Goal: Information Seeking & Learning: Check status

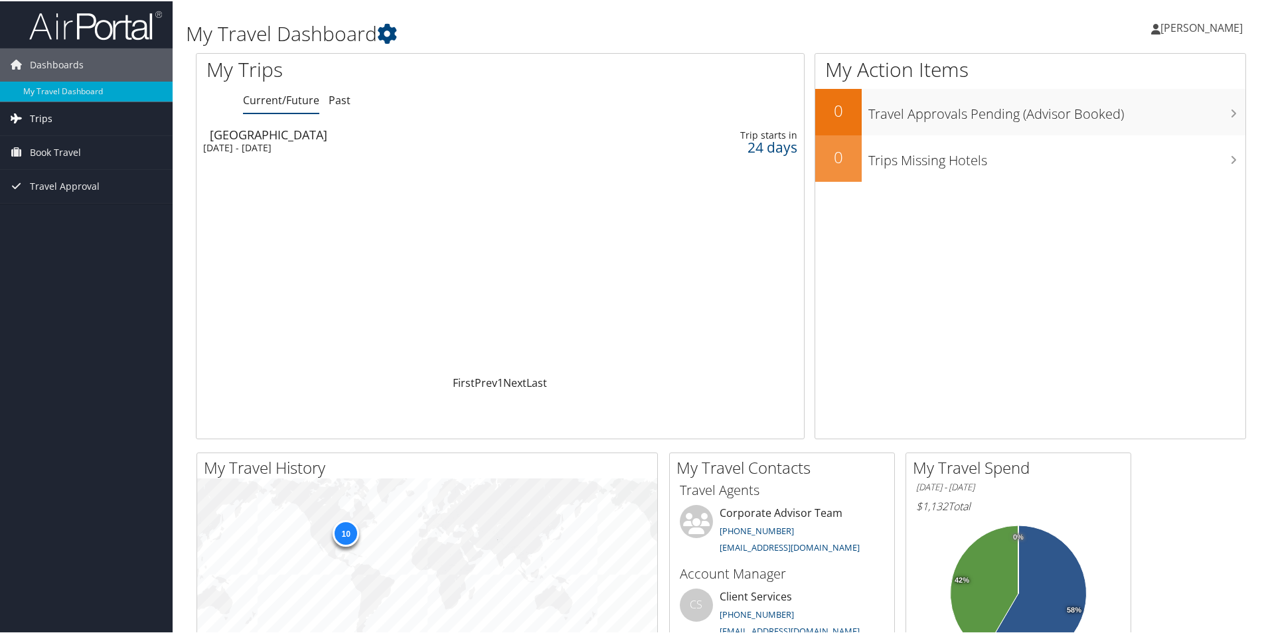
click at [75, 113] on link "Trips" at bounding box center [86, 117] width 173 height 33
click at [81, 142] on link "Current/Future Trips" at bounding box center [86, 144] width 173 height 20
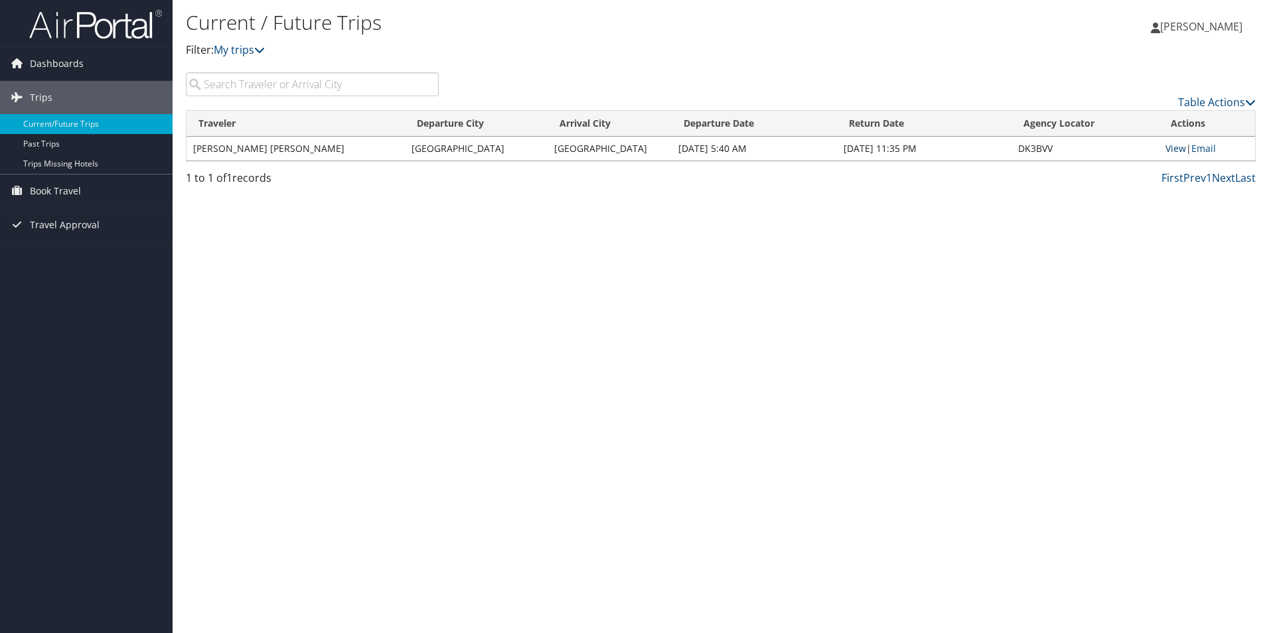
click at [1171, 149] on link "View" at bounding box center [1176, 148] width 21 height 13
click at [1226, 25] on span "[PERSON_NAME]" at bounding box center [1202, 26] width 82 height 15
click at [1131, 217] on link "Sign Out" at bounding box center [1168, 216] width 148 height 23
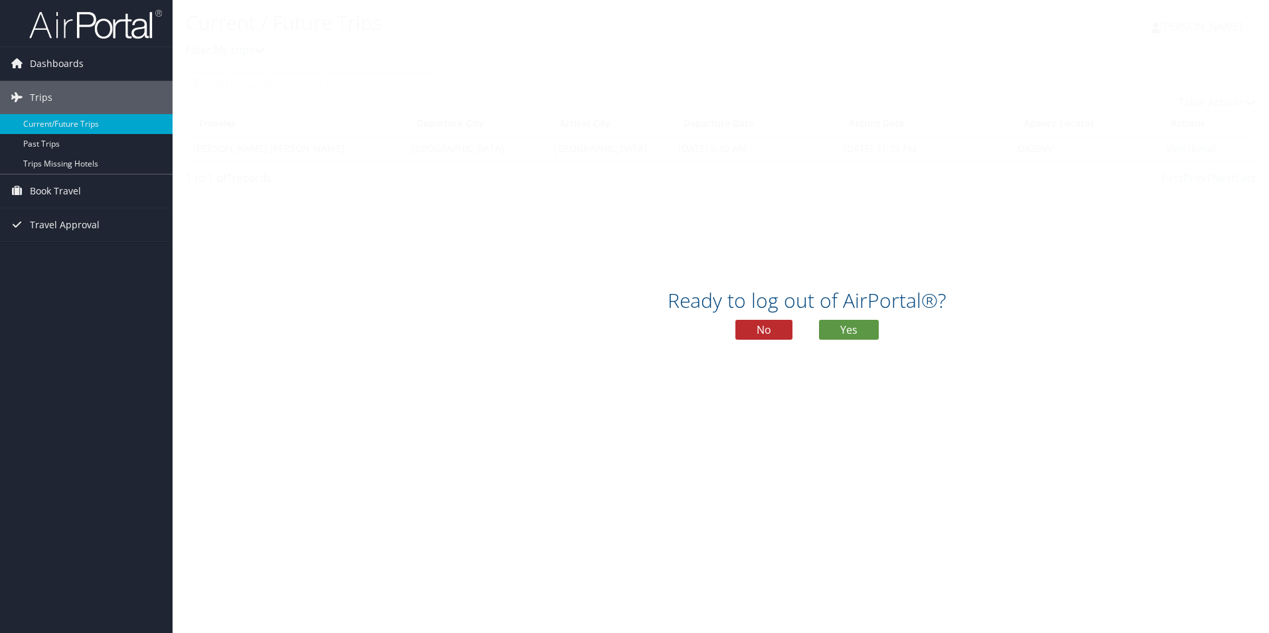
drag, startPoint x: 869, startPoint y: 344, endPoint x: 860, endPoint y: 347, distance: 9.9
click at [868, 344] on div "Ready to log out of AirPortal®? No Yes" at bounding box center [807, 319] width 1269 height 68
click at [843, 330] on button "Yes" at bounding box center [849, 330] width 60 height 20
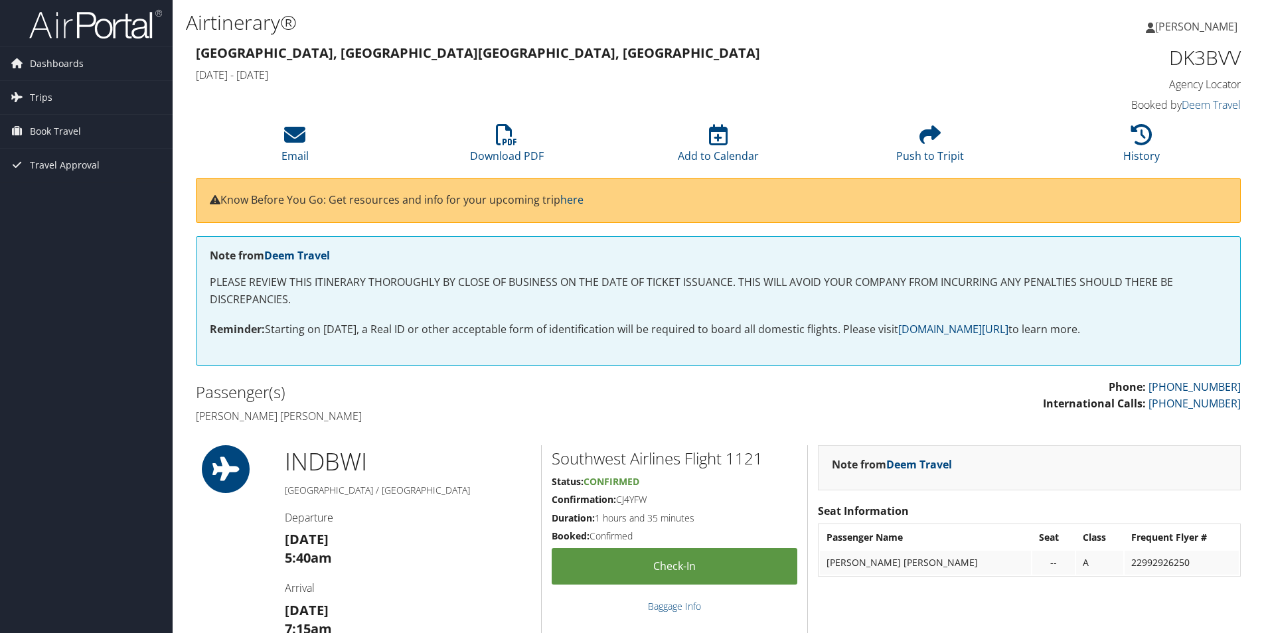
scroll to position [1420, 0]
